Goal: Task Accomplishment & Management: Use online tool/utility

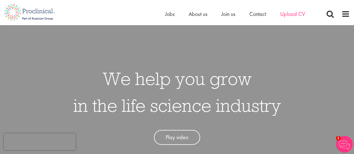
click at [297, 15] on div "Home Jobs About us Join us Contact Upload CV" at bounding box center [242, 15] width 154 height 11
click at [297, 15] on span "Upload CV" at bounding box center [292, 13] width 25 height 7
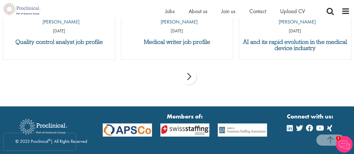
scroll to position [621, 0]
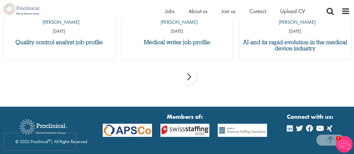
click at [181, 80] on div "next" at bounding box center [188, 76] width 17 height 17
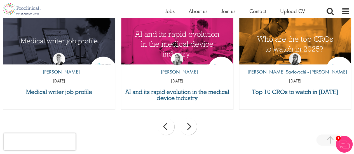
scroll to position [570, 0]
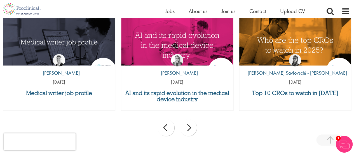
click at [188, 129] on div "next" at bounding box center [188, 127] width 17 height 17
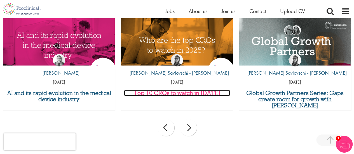
click at [173, 93] on h3 "Top 10 CROs to watch in [DATE]" at bounding box center [177, 93] width 106 height 6
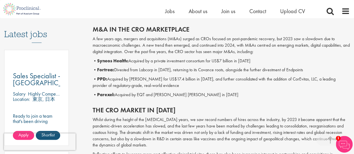
scroll to position [287, 0]
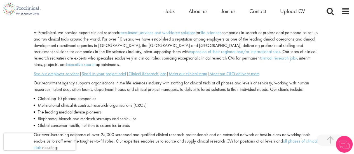
scroll to position [180, 0]
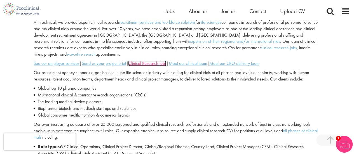
click at [146, 60] on u "Clinical Research jobs" at bounding box center [147, 63] width 38 height 6
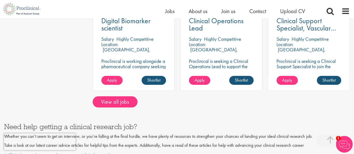
scroll to position [504, 0]
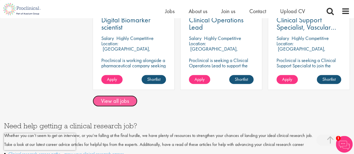
click at [124, 95] on link "View all jobs" at bounding box center [114, 100] width 45 height 11
